Goal: Navigation & Orientation: Find specific page/section

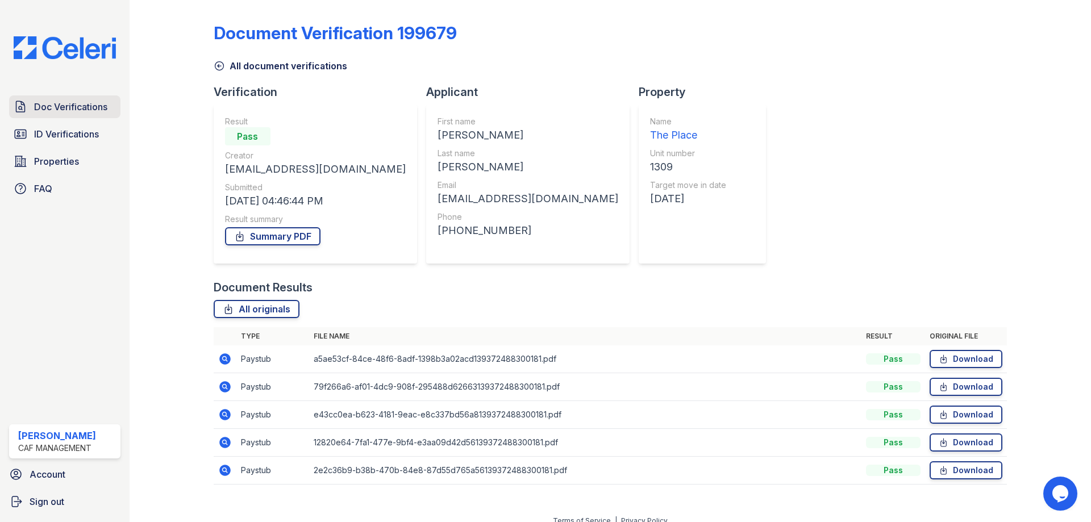
click at [67, 117] on link "Doc Verifications" at bounding box center [64, 106] width 111 height 23
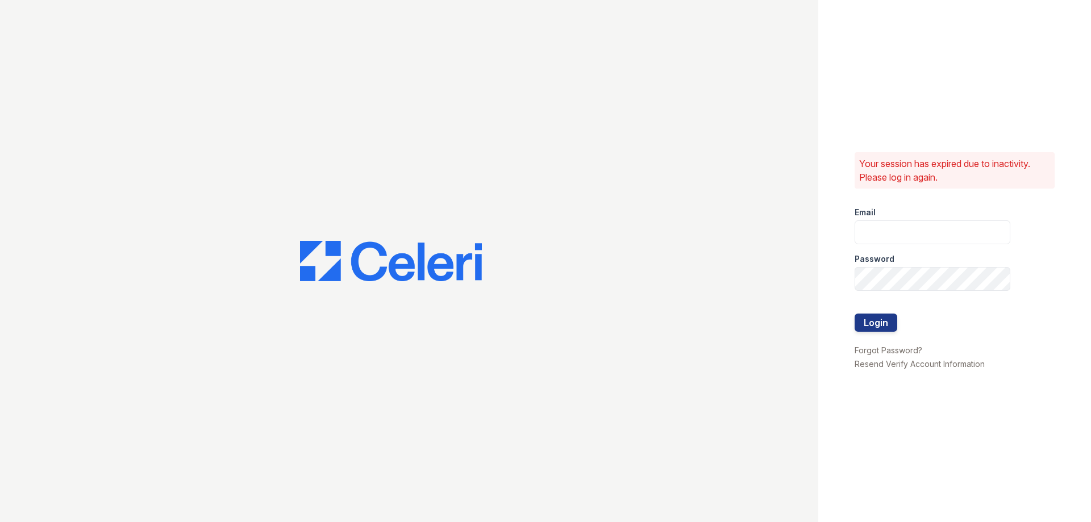
type input "[EMAIL_ADDRESS][DOMAIN_NAME]"
click at [885, 321] on button "Login" at bounding box center [876, 323] width 43 height 18
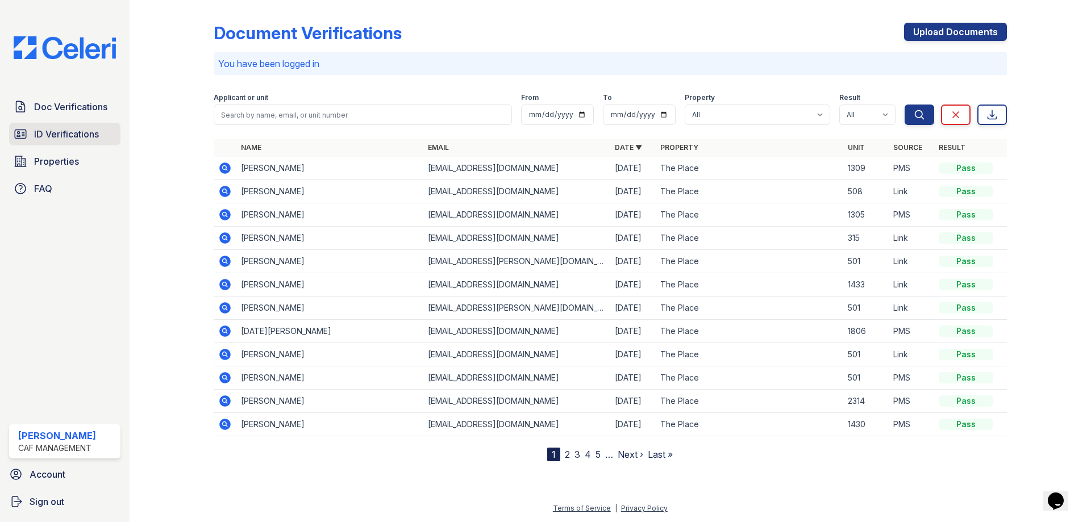
click at [70, 135] on span "ID Verifications" at bounding box center [66, 134] width 65 height 14
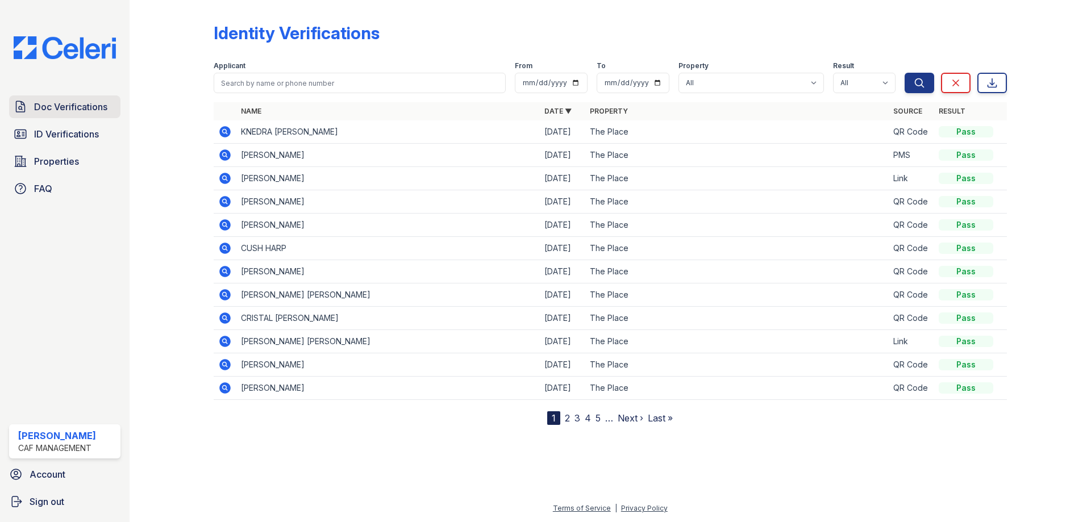
click at [66, 105] on span "Doc Verifications" at bounding box center [70, 107] width 73 height 14
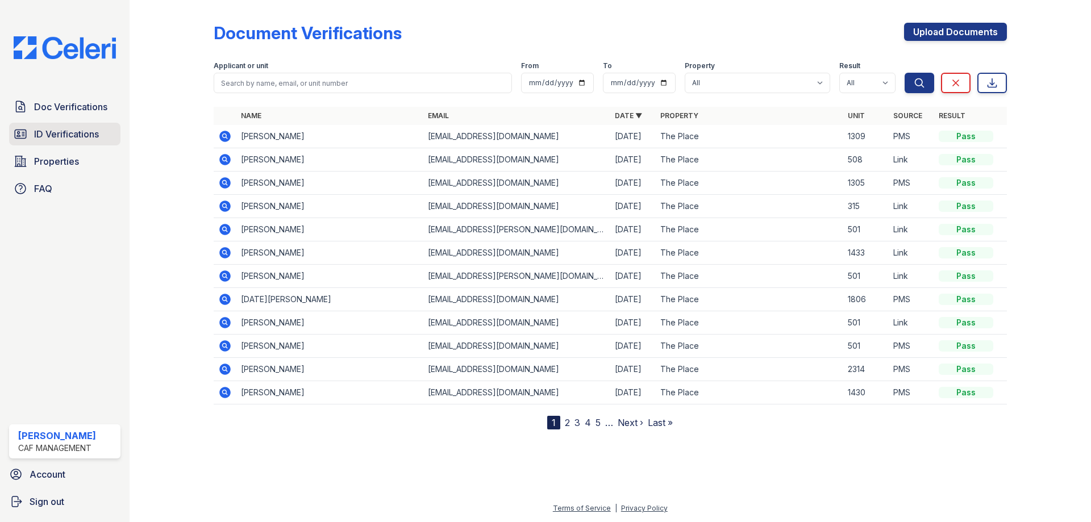
click at [69, 134] on span "ID Verifications" at bounding box center [66, 134] width 65 height 14
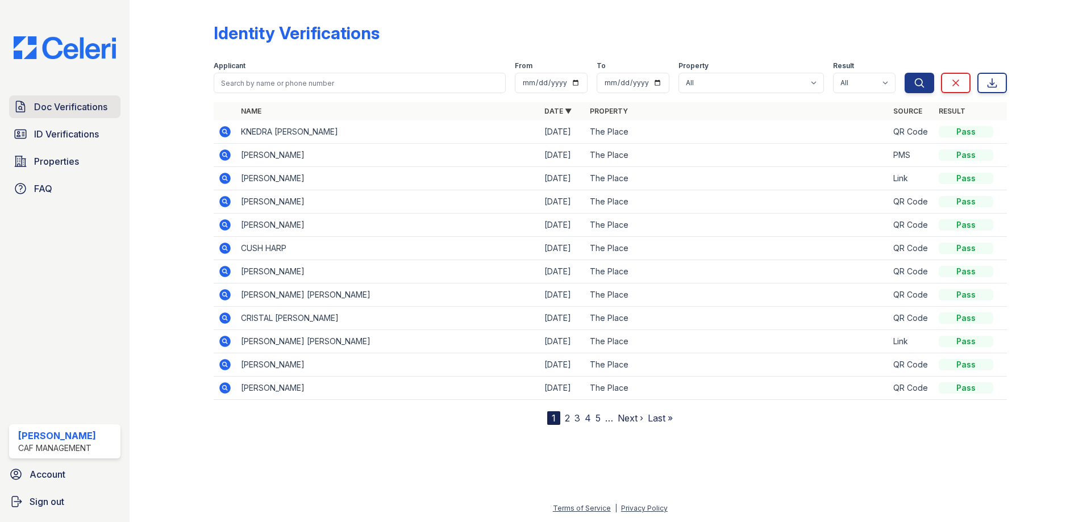
click at [60, 104] on span "Doc Verifications" at bounding box center [70, 107] width 73 height 14
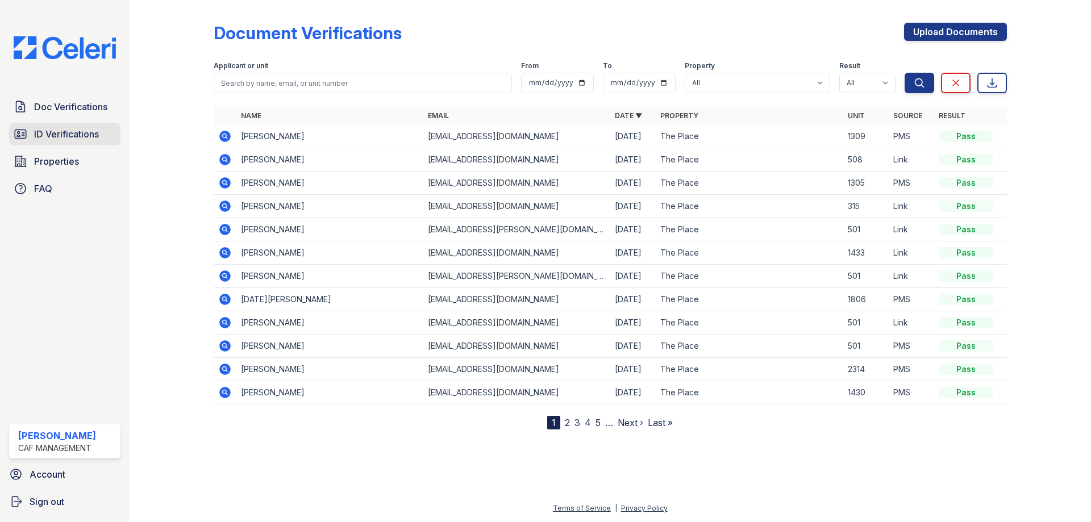
click at [63, 136] on span "ID Verifications" at bounding box center [66, 134] width 65 height 14
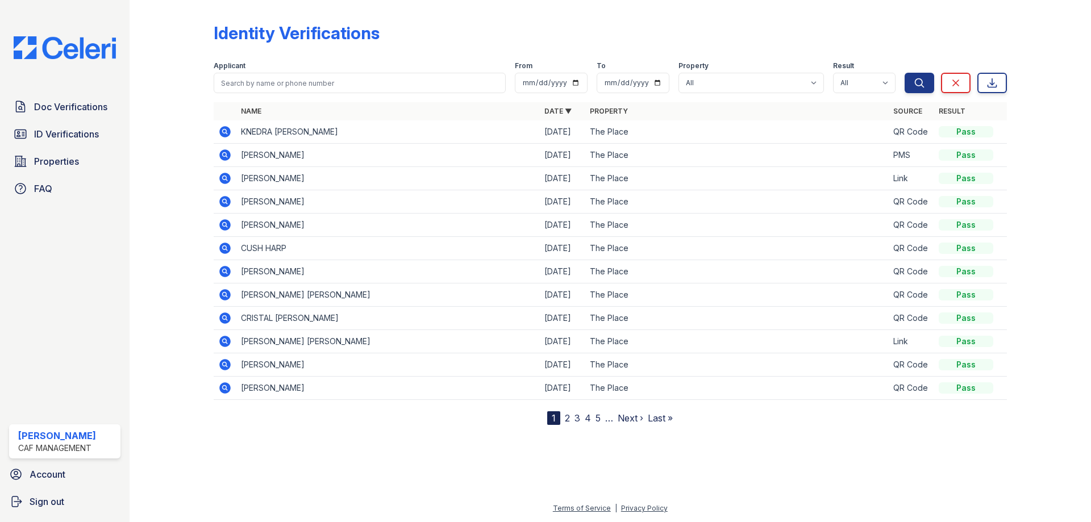
click at [59, 109] on span "Doc Verifications" at bounding box center [70, 107] width 73 height 14
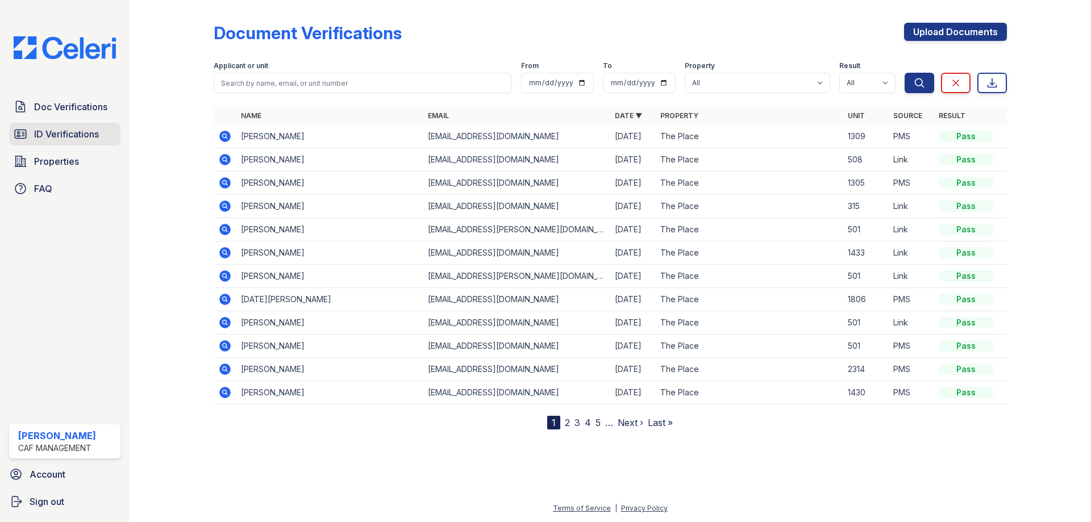
click at [44, 136] on span "ID Verifications" at bounding box center [66, 134] width 65 height 14
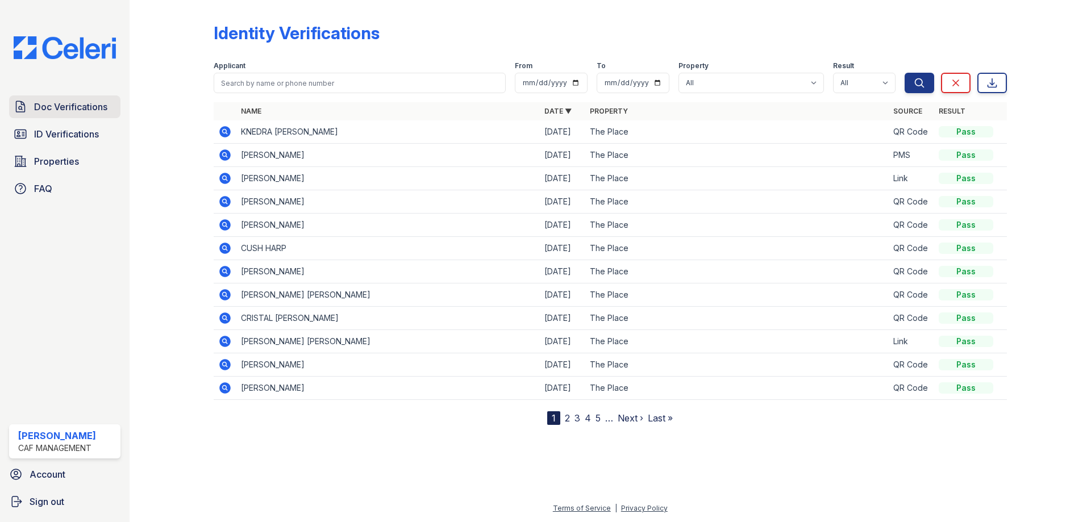
click at [59, 105] on span "Doc Verifications" at bounding box center [70, 107] width 73 height 14
